Goal: Task Accomplishment & Management: Manage account settings

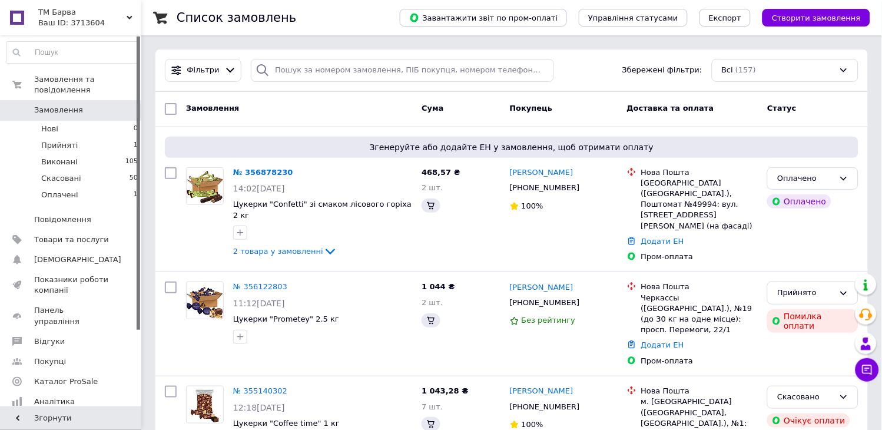
click at [95, 22] on div "Ваш ID: 3713604" at bounding box center [89, 23] width 103 height 11
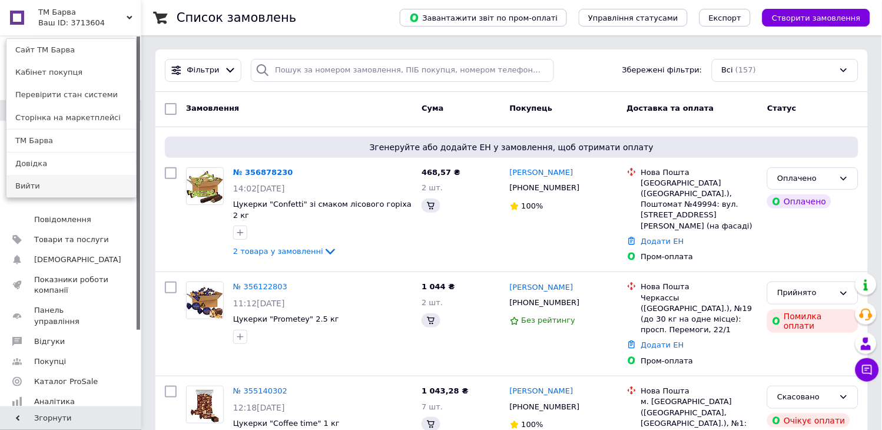
click at [65, 184] on link "Вийти" at bounding box center [71, 186] width 130 height 22
